Goal: Go to known website: Access a specific website the user already knows

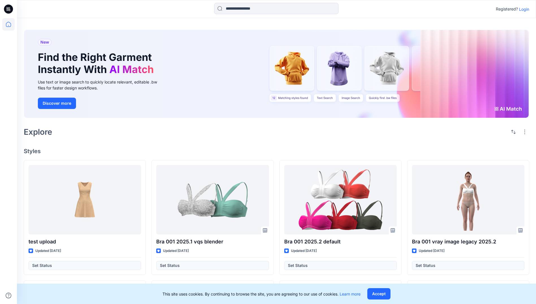
click at [525, 9] on p "Login" at bounding box center [524, 9] width 10 height 6
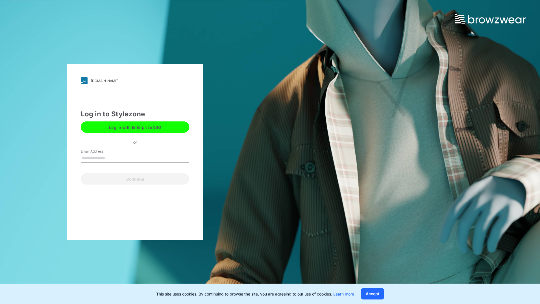
click at [136, 123] on button "Log in with Enterprise SSO" at bounding box center [135, 126] width 109 height 11
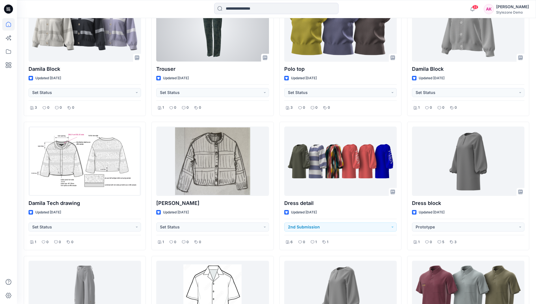
scroll to position [213, 0]
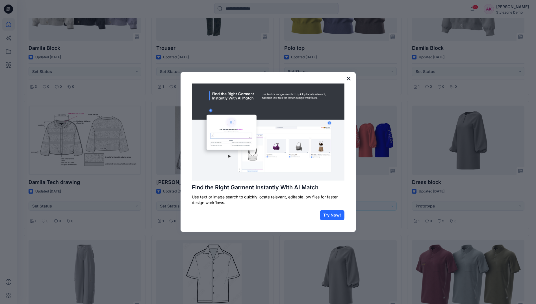
drag, startPoint x: 351, startPoint y: 79, endPoint x: 346, endPoint y: 79, distance: 4.6
click at [347, 78] on button "×" at bounding box center [348, 78] width 5 height 9
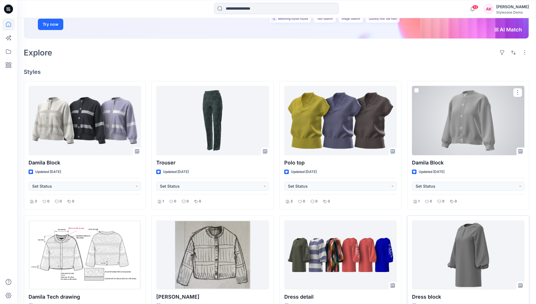
scroll to position [99, 0]
